Goal: Task Accomplishment & Management: Use online tool/utility

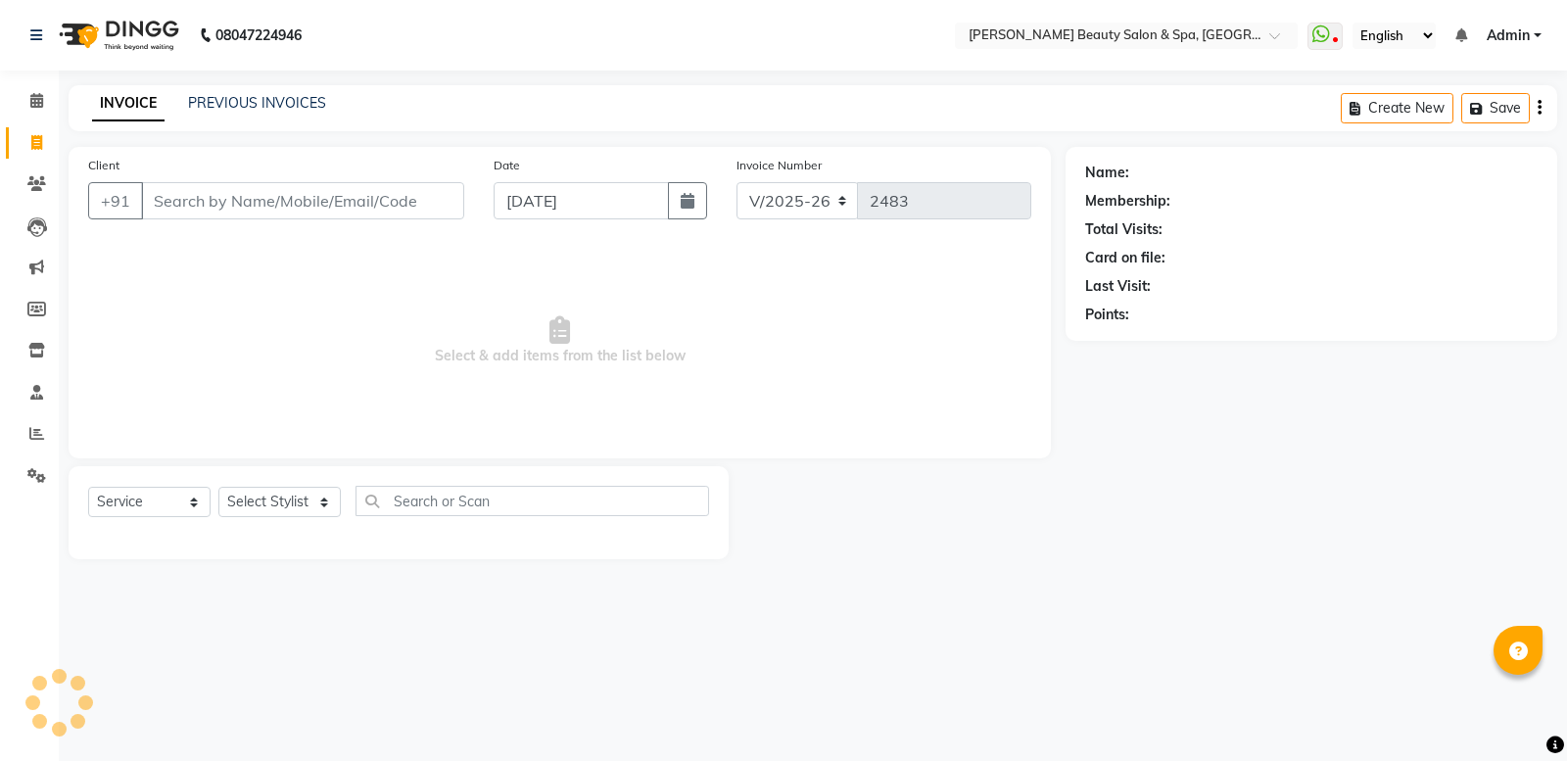
select select "7524"
select select "service"
click at [208, 100] on link "PREVIOUS INVOICES" at bounding box center [257, 103] width 138 height 18
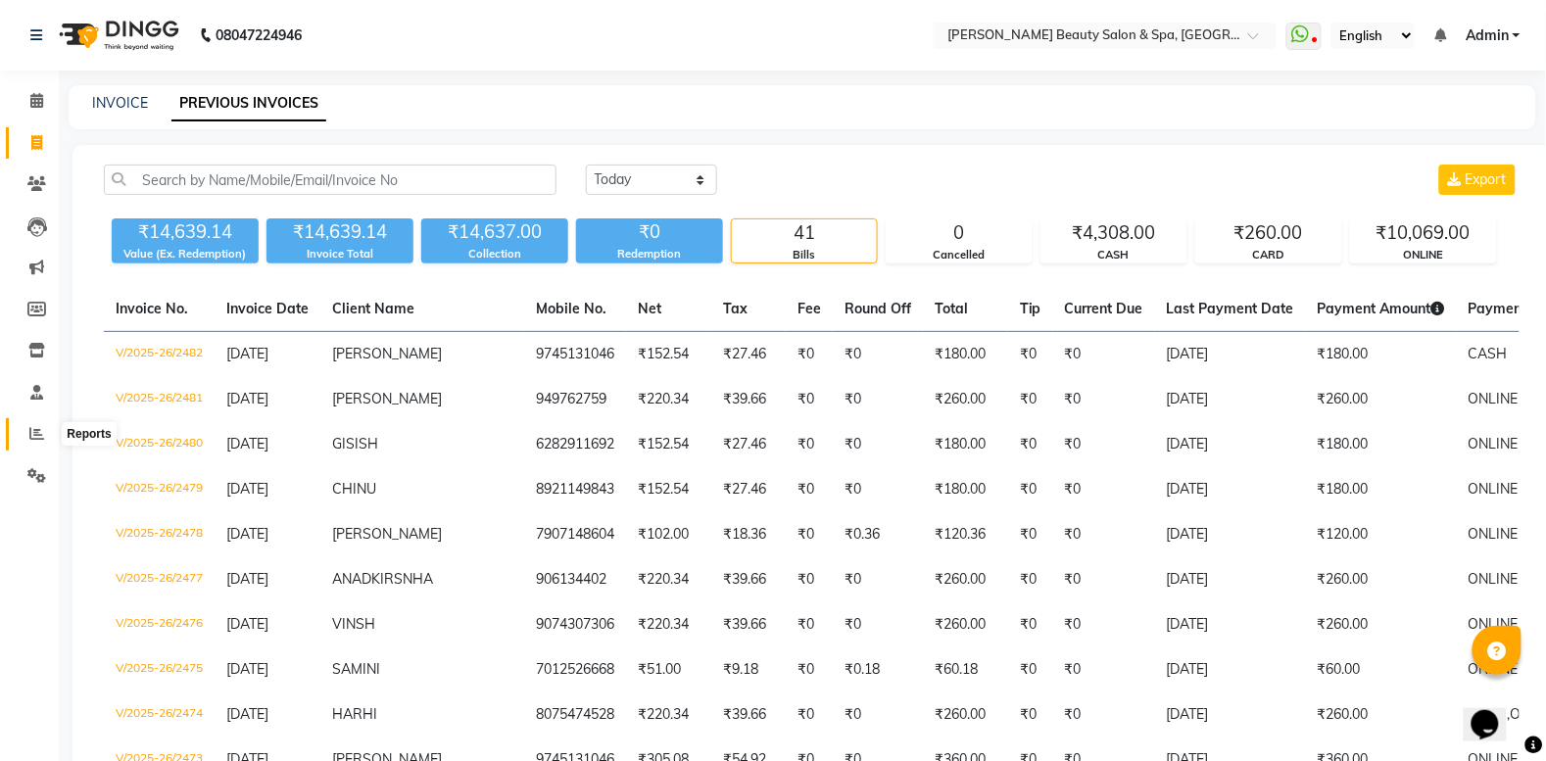
click at [42, 426] on icon at bounding box center [36, 433] width 15 height 15
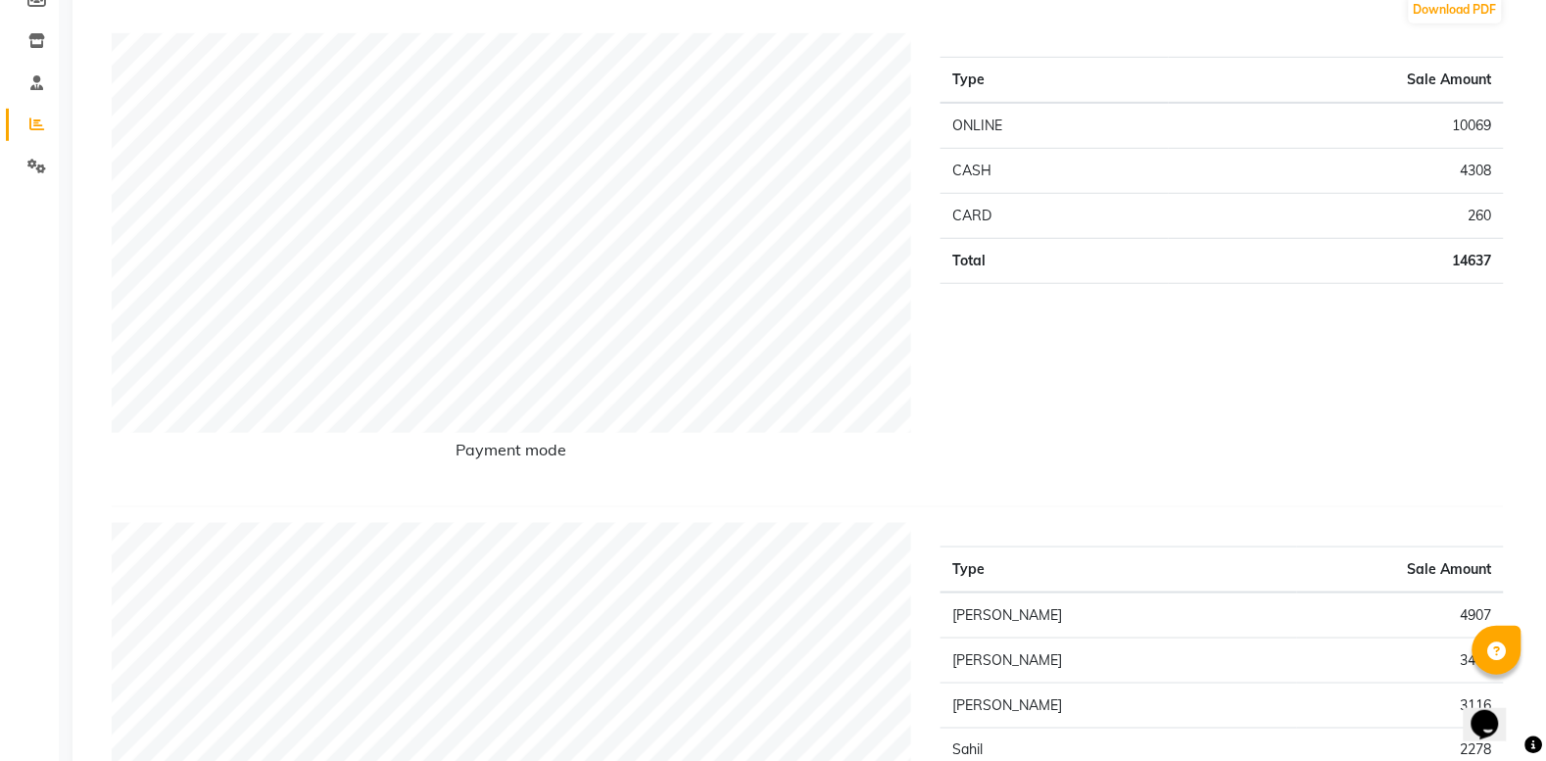
scroll to position [799, 0]
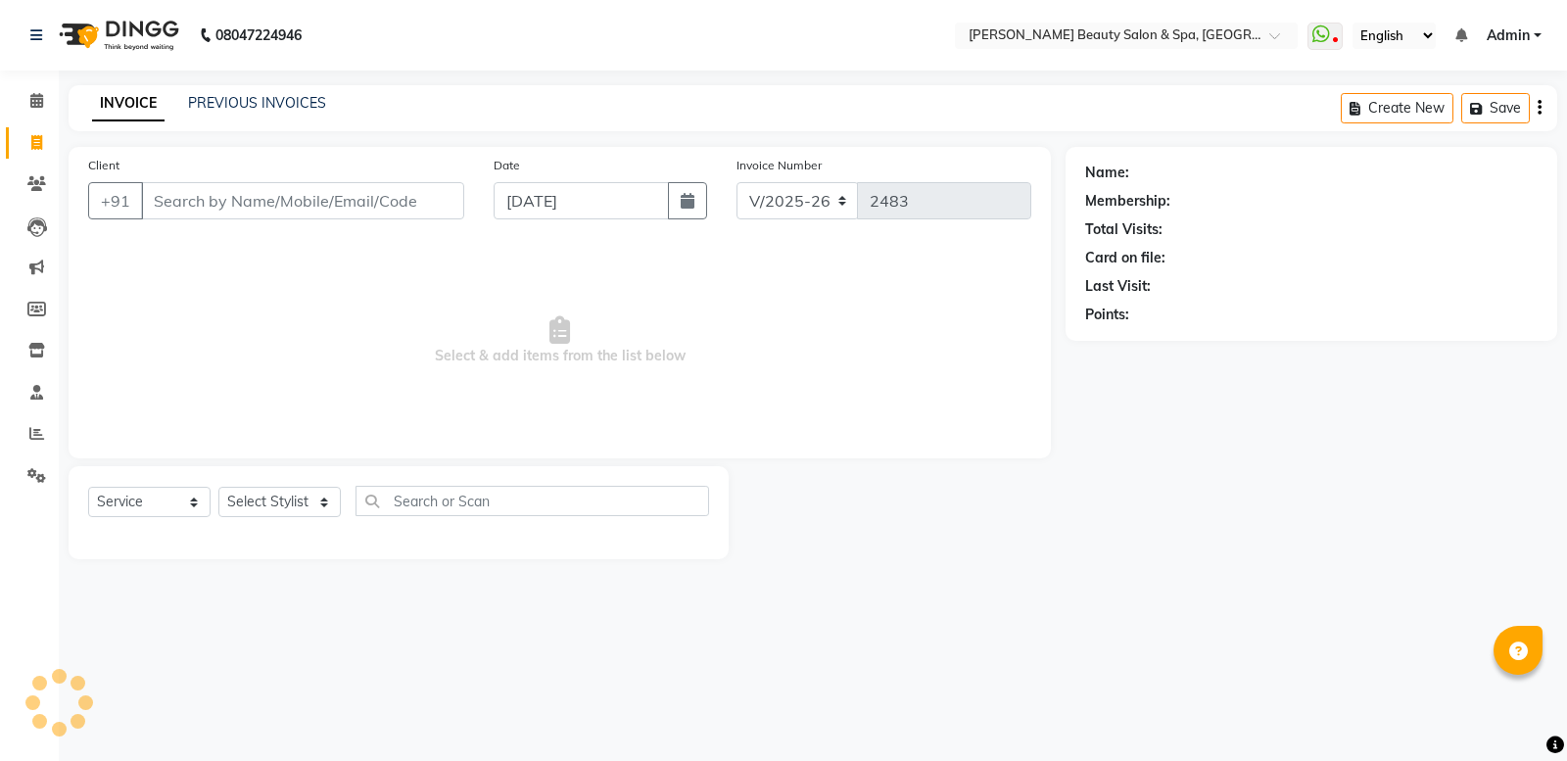
select select "7524"
select select "service"
